Goal: Find specific page/section: Find specific page/section

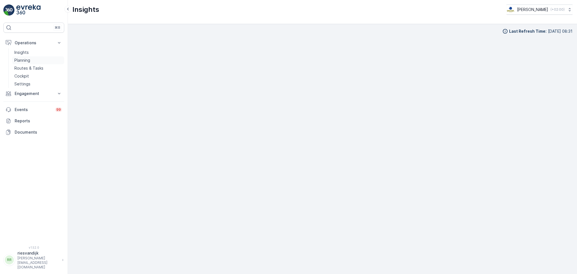
scroll to position [6, 0]
click at [30, 65] on p "Routes & Tasks" at bounding box center [28, 68] width 29 height 6
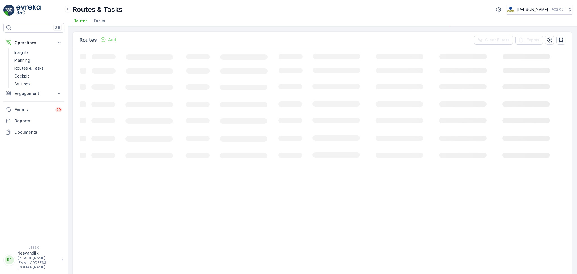
click at [93, 23] on span "Tasks" at bounding box center [99, 21] width 12 height 6
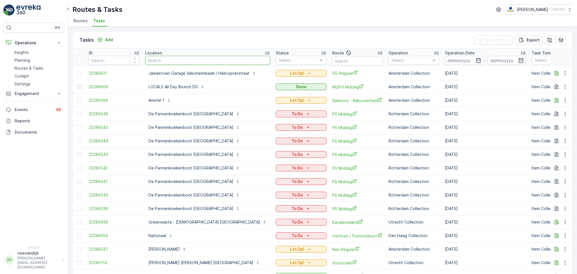
click at [196, 61] on input "text" at bounding box center [207, 60] width 125 height 9
click at [357, 56] on div "Route" at bounding box center [357, 53] width 51 height 7
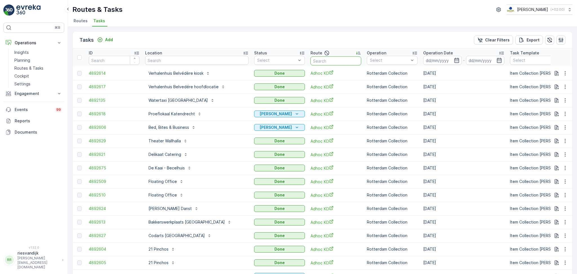
click at [329, 61] on input "text" at bounding box center [335, 60] width 51 height 9
type input "ps"
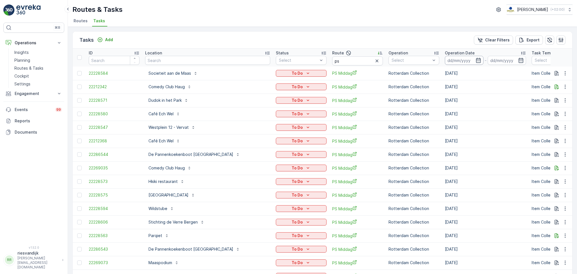
click at [445, 60] on input at bounding box center [464, 60] width 39 height 9
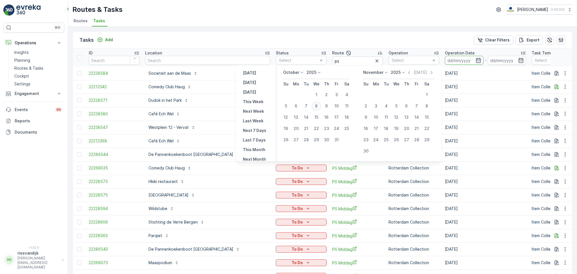
click at [318, 108] on div "8" at bounding box center [316, 105] width 9 height 9
type input "[DATE]"
click at [318, 108] on div "8" at bounding box center [316, 105] width 9 height 9
type input "[DATE]"
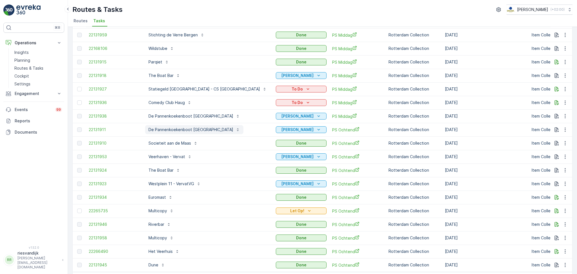
scroll to position [170, 0]
